Goal: Information Seeking & Learning: Find specific page/section

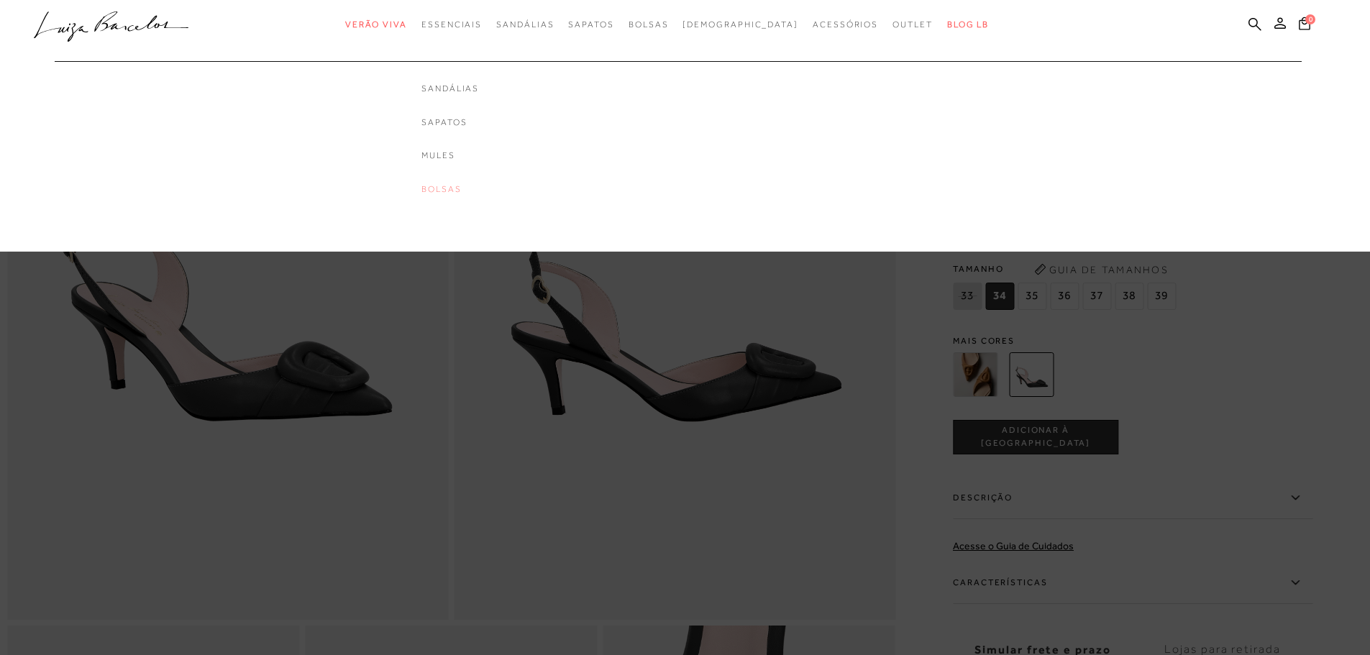
click at [475, 190] on link "Bolsas" at bounding box center [450, 189] width 58 height 12
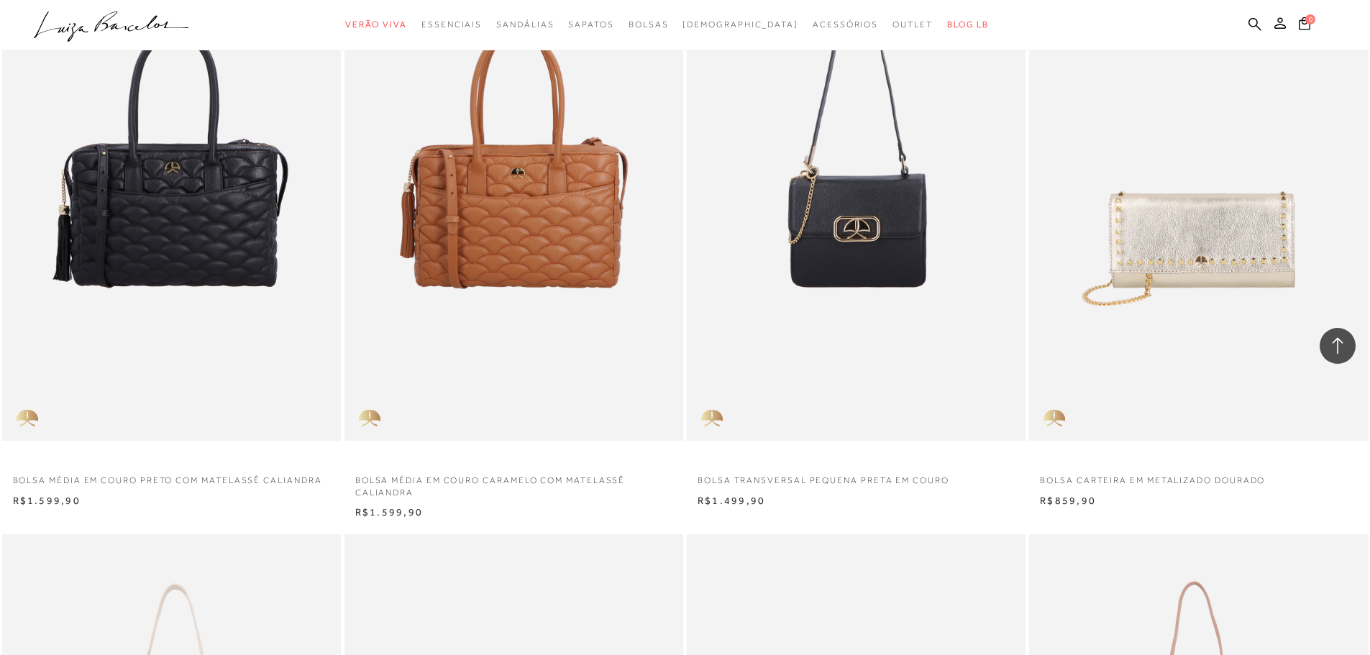
scroll to position [1437, 0]
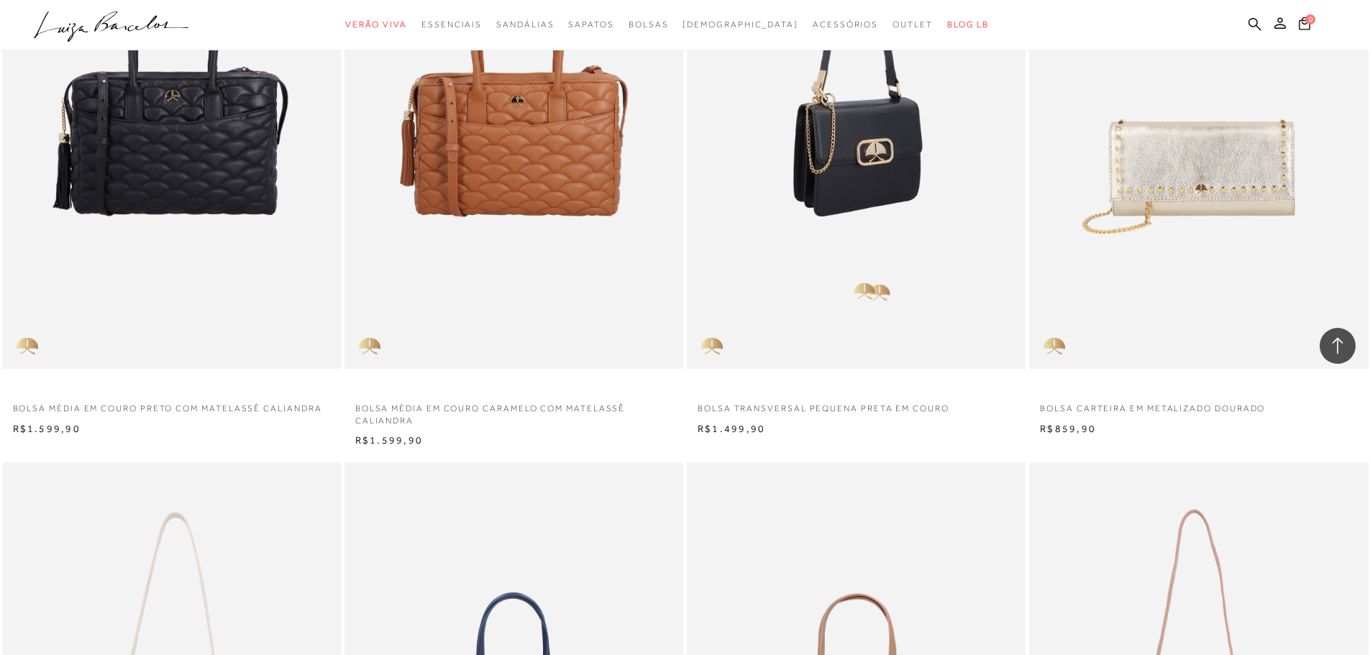
click at [854, 272] on img at bounding box center [856, 115] width 337 height 508
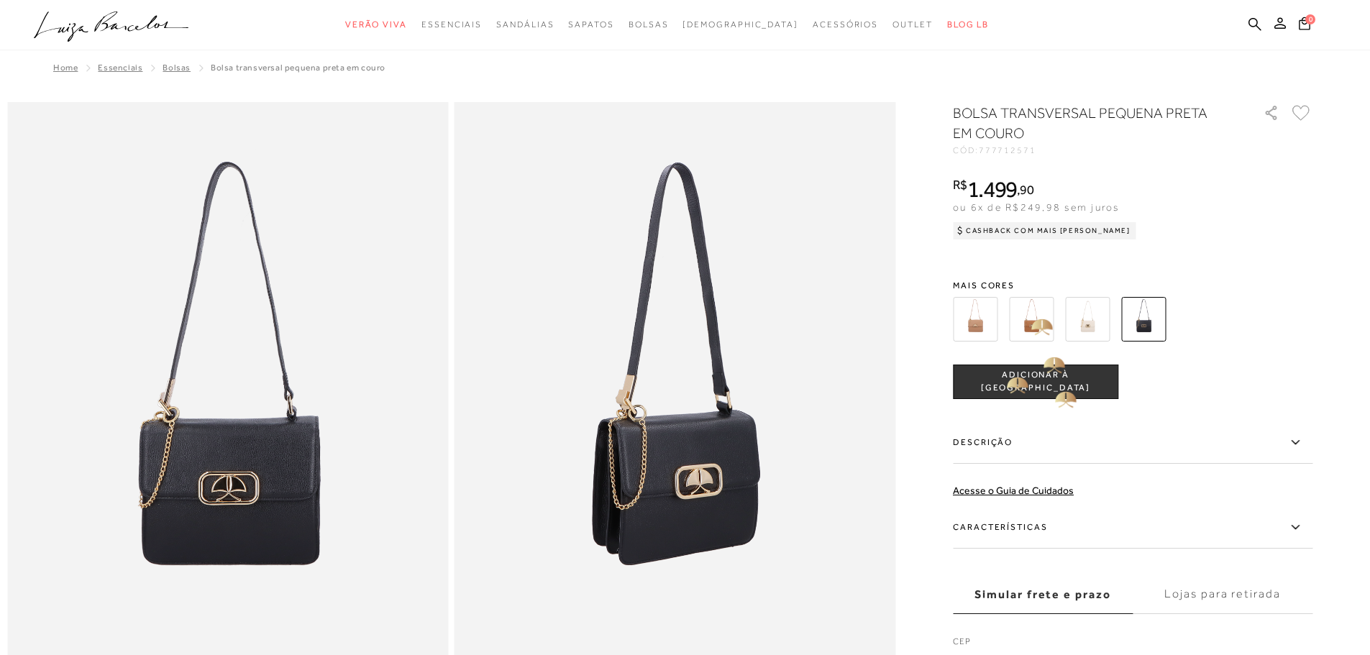
click at [1032, 313] on img at bounding box center [1031, 319] width 45 height 45
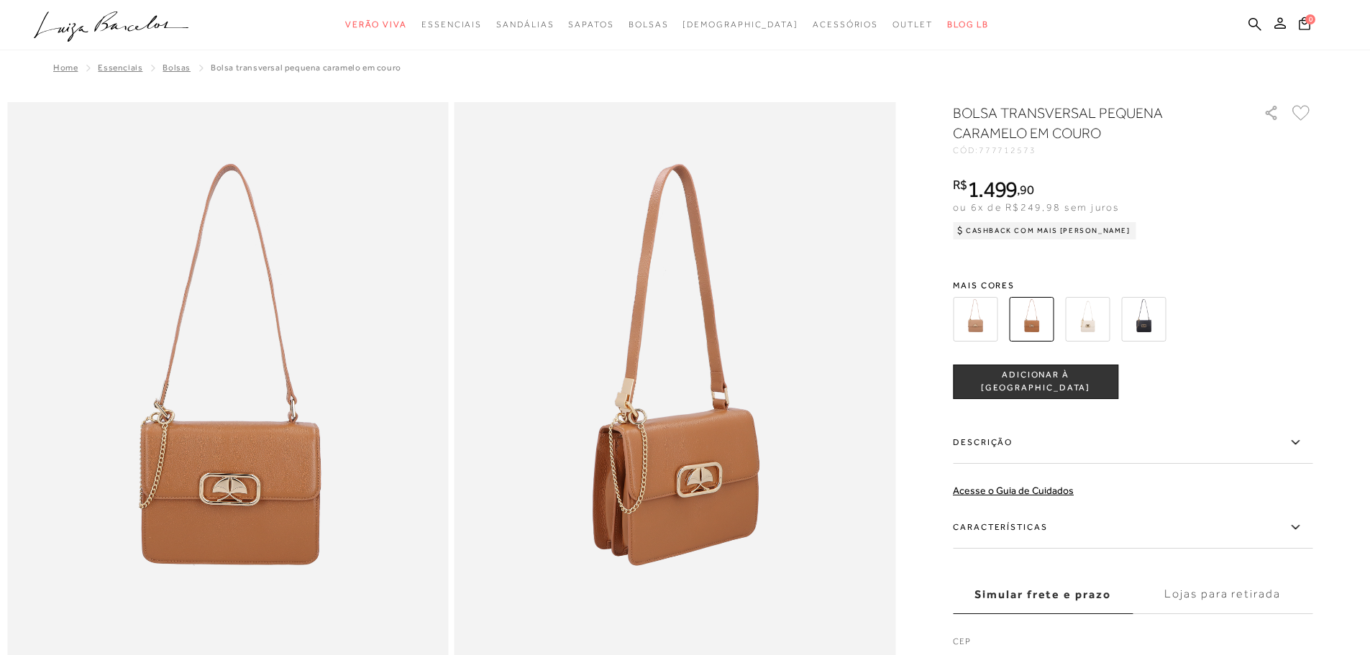
click at [980, 321] on img at bounding box center [975, 319] width 45 height 45
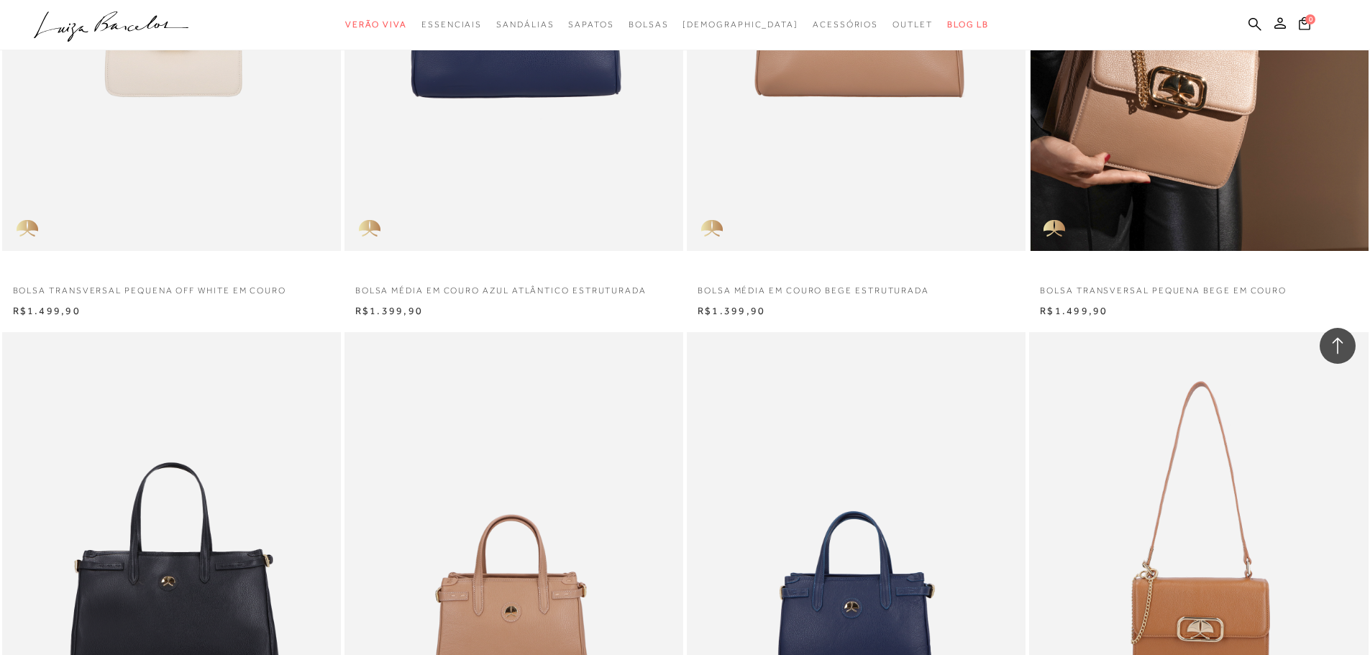
scroll to position [2373, 0]
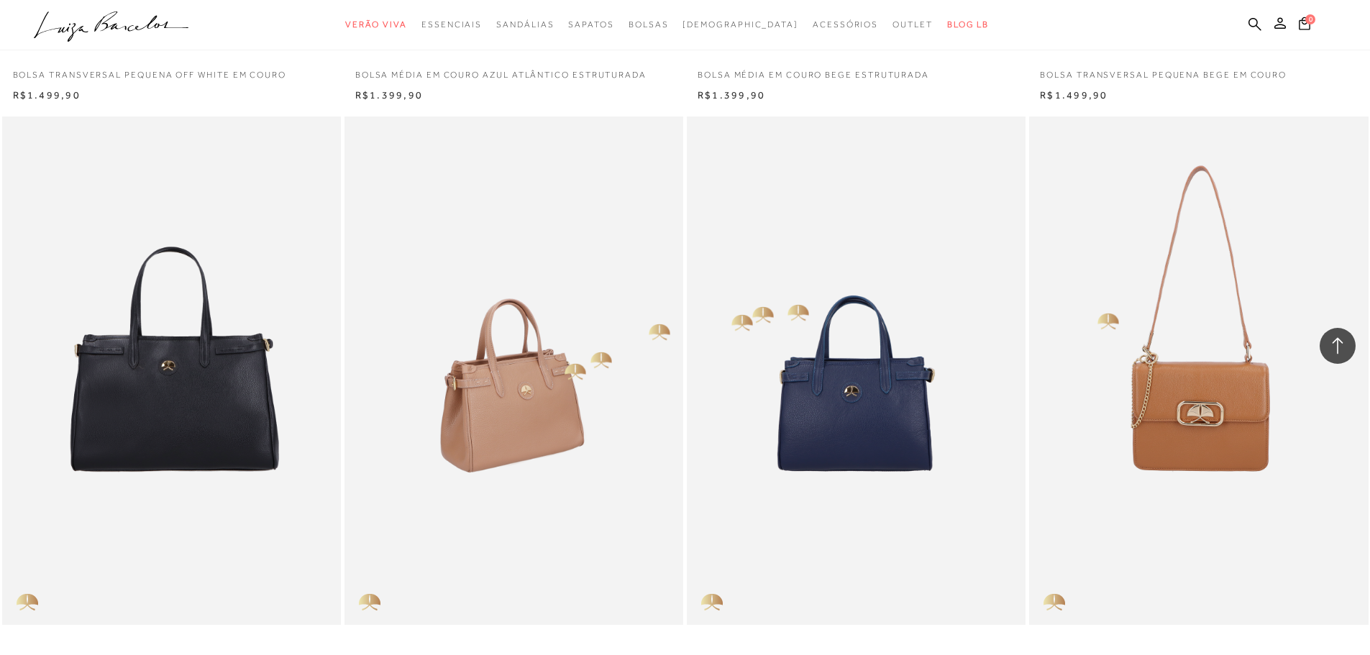
click at [549, 365] on img at bounding box center [514, 370] width 337 height 508
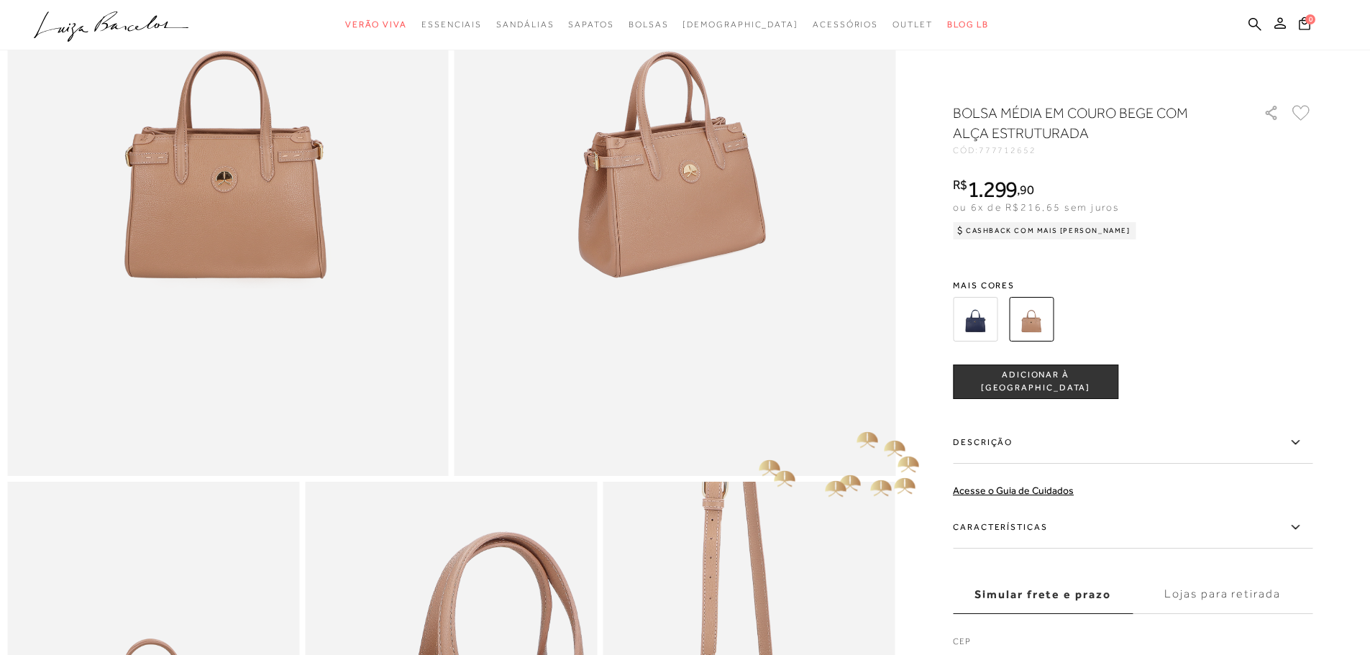
scroll to position [216, 0]
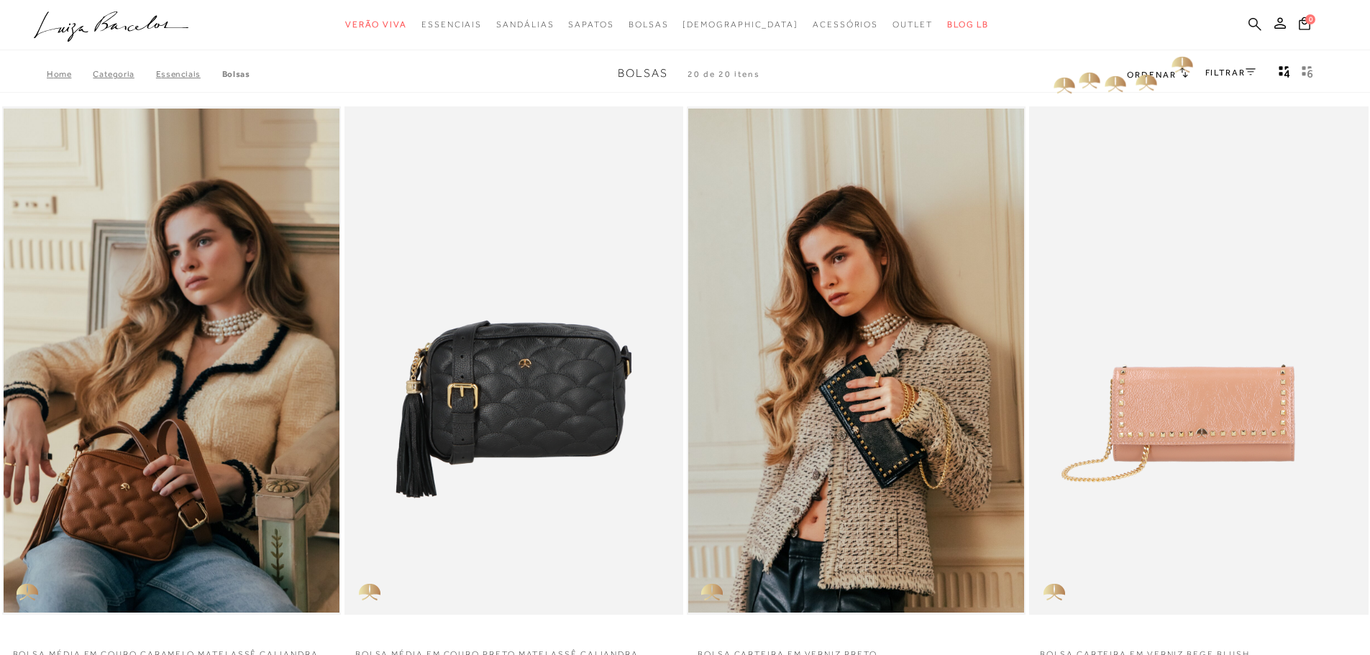
click at [1254, 29] on icon at bounding box center [1254, 24] width 13 height 14
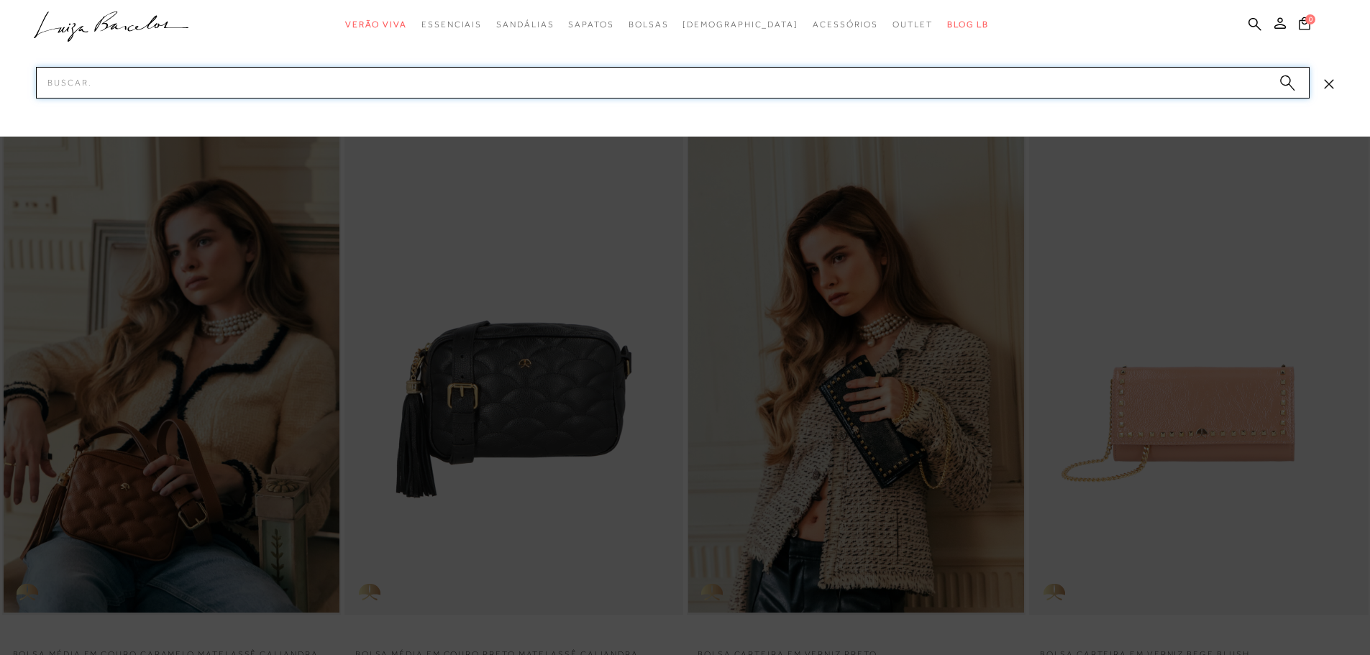
paste input "60210093"
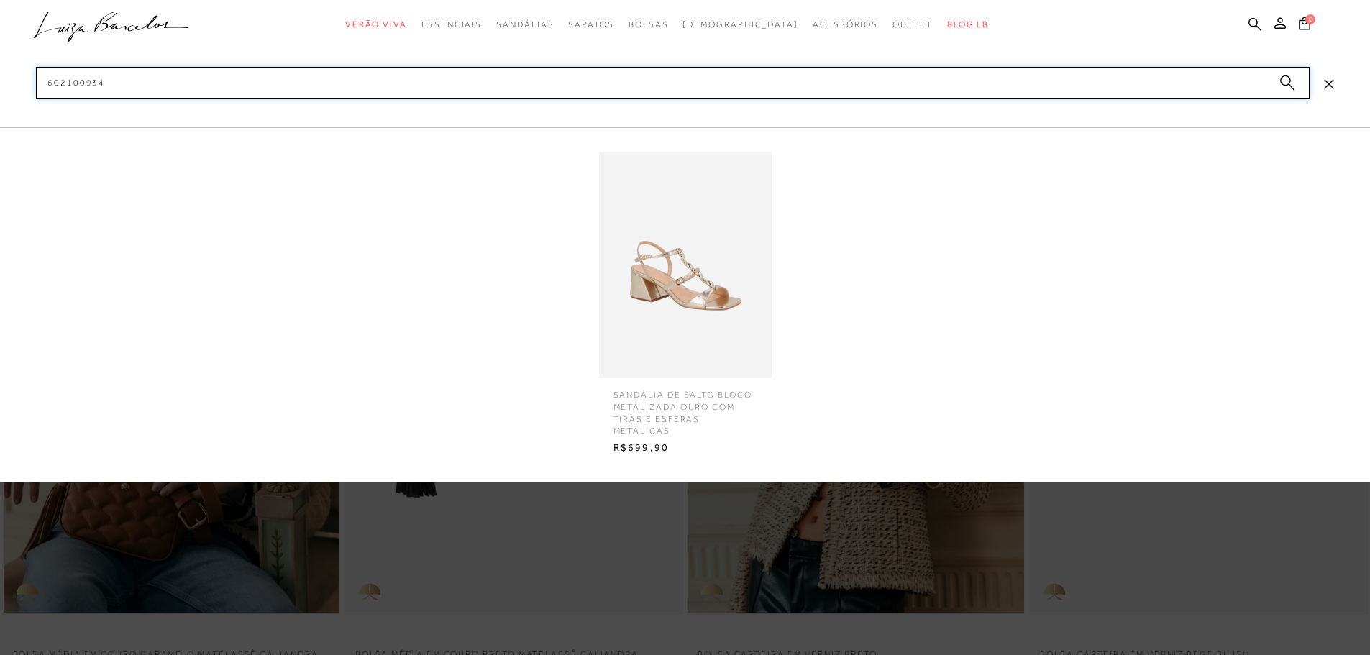
type input "602100934"
click at [649, 291] on img at bounding box center [685, 265] width 173 height 226
